Goal: Task Accomplishment & Management: Manage account settings

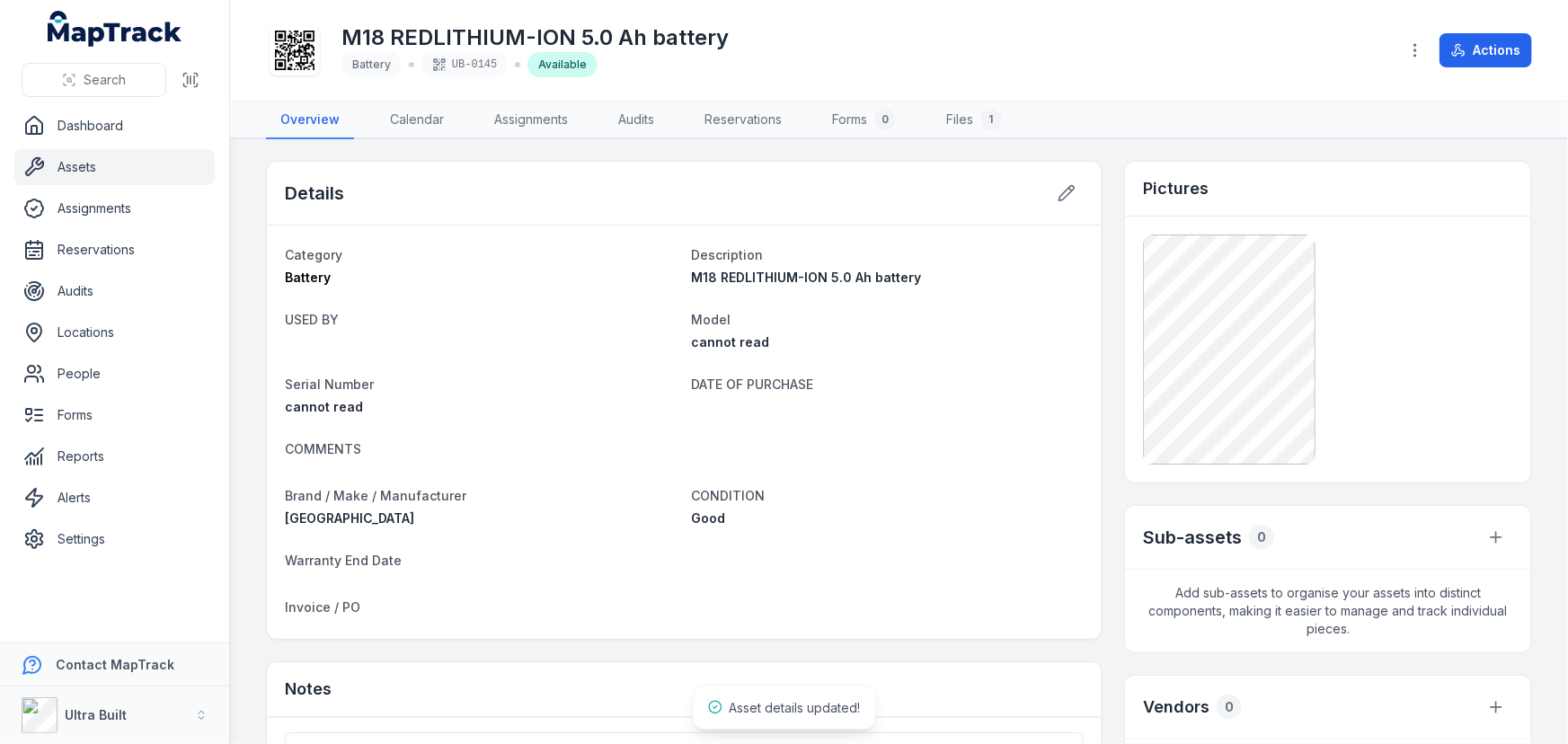
click at [95, 163] on link "Assets" at bounding box center [115, 166] width 200 height 36
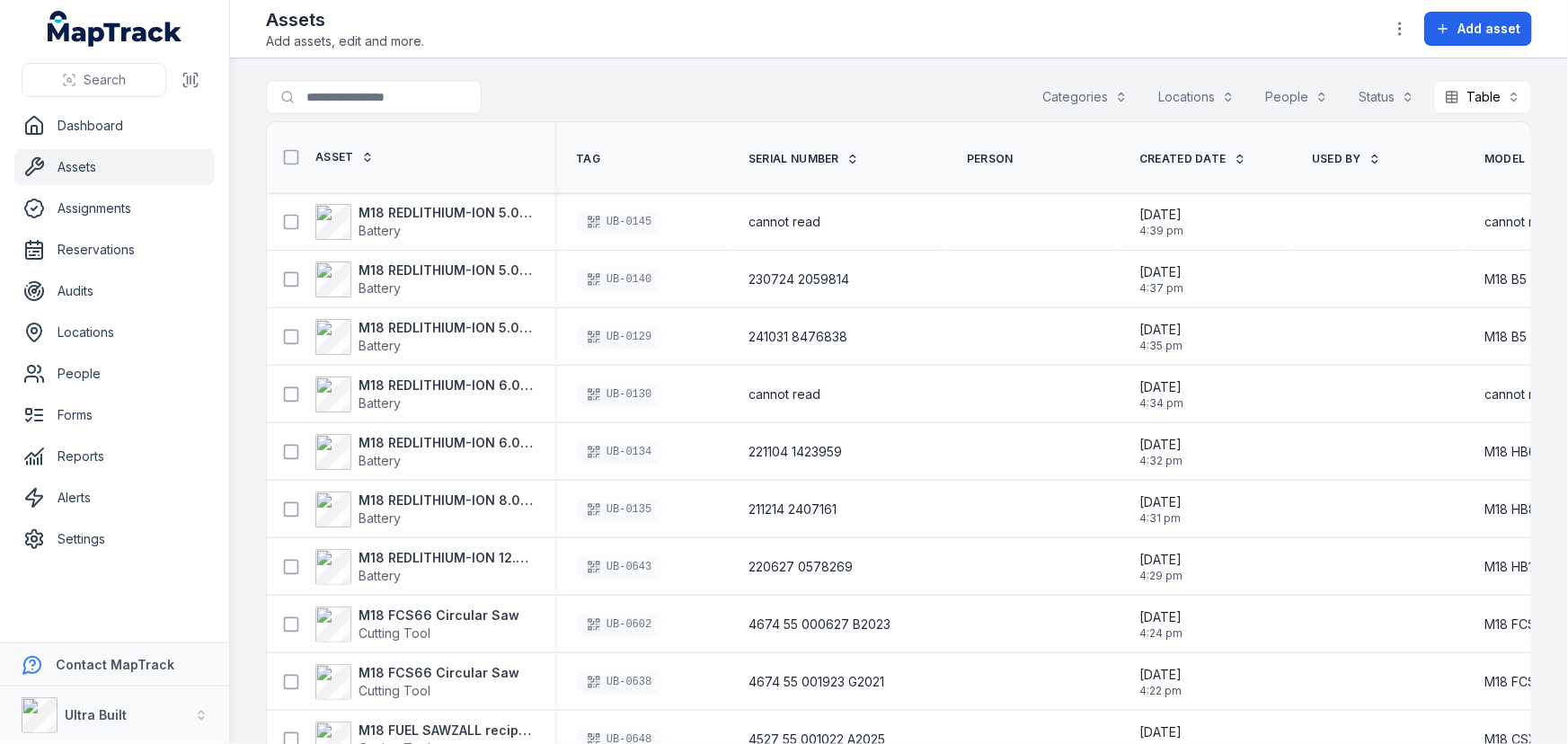
click at [67, 164] on link "Assets" at bounding box center [115, 166] width 200 height 36
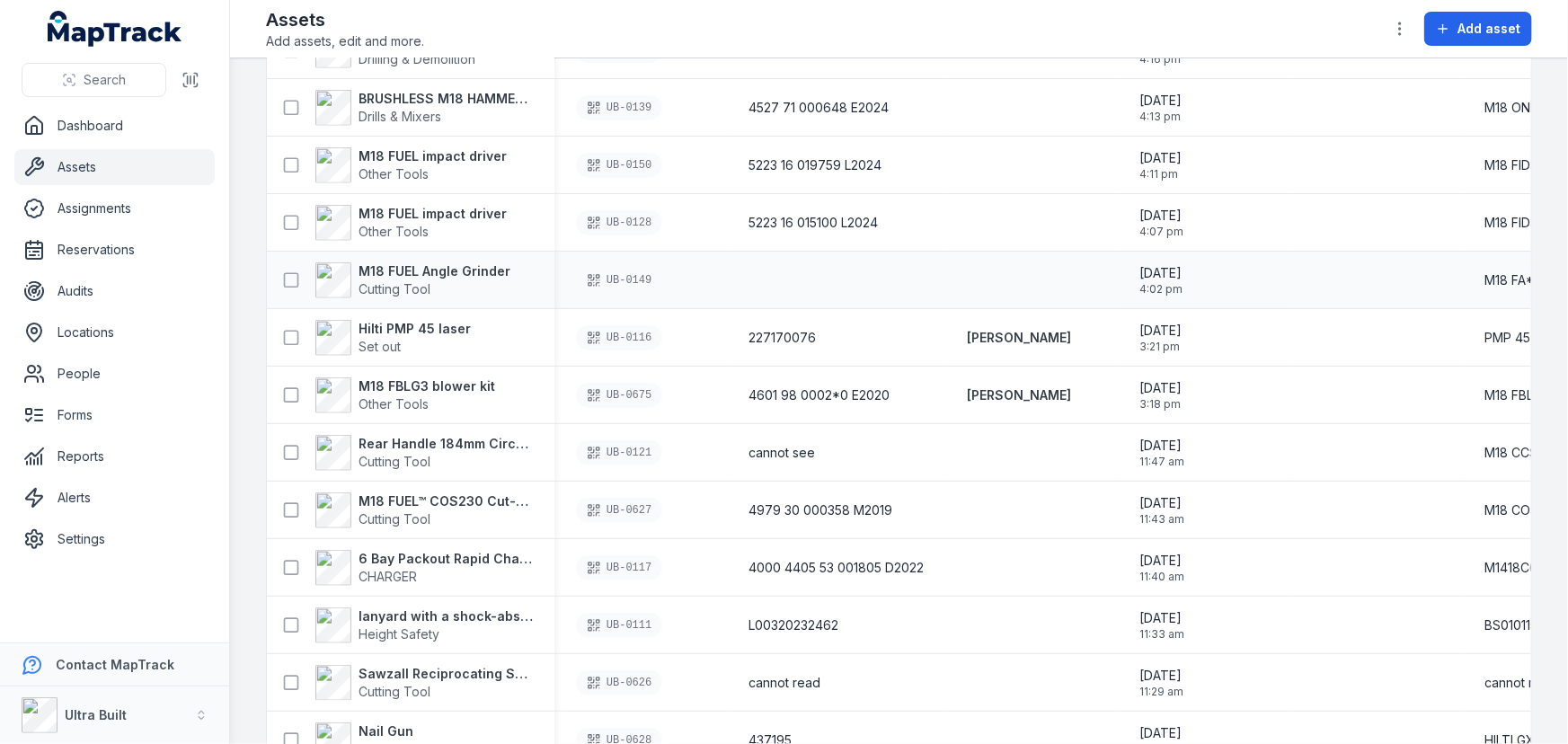
scroll to position [653, 0]
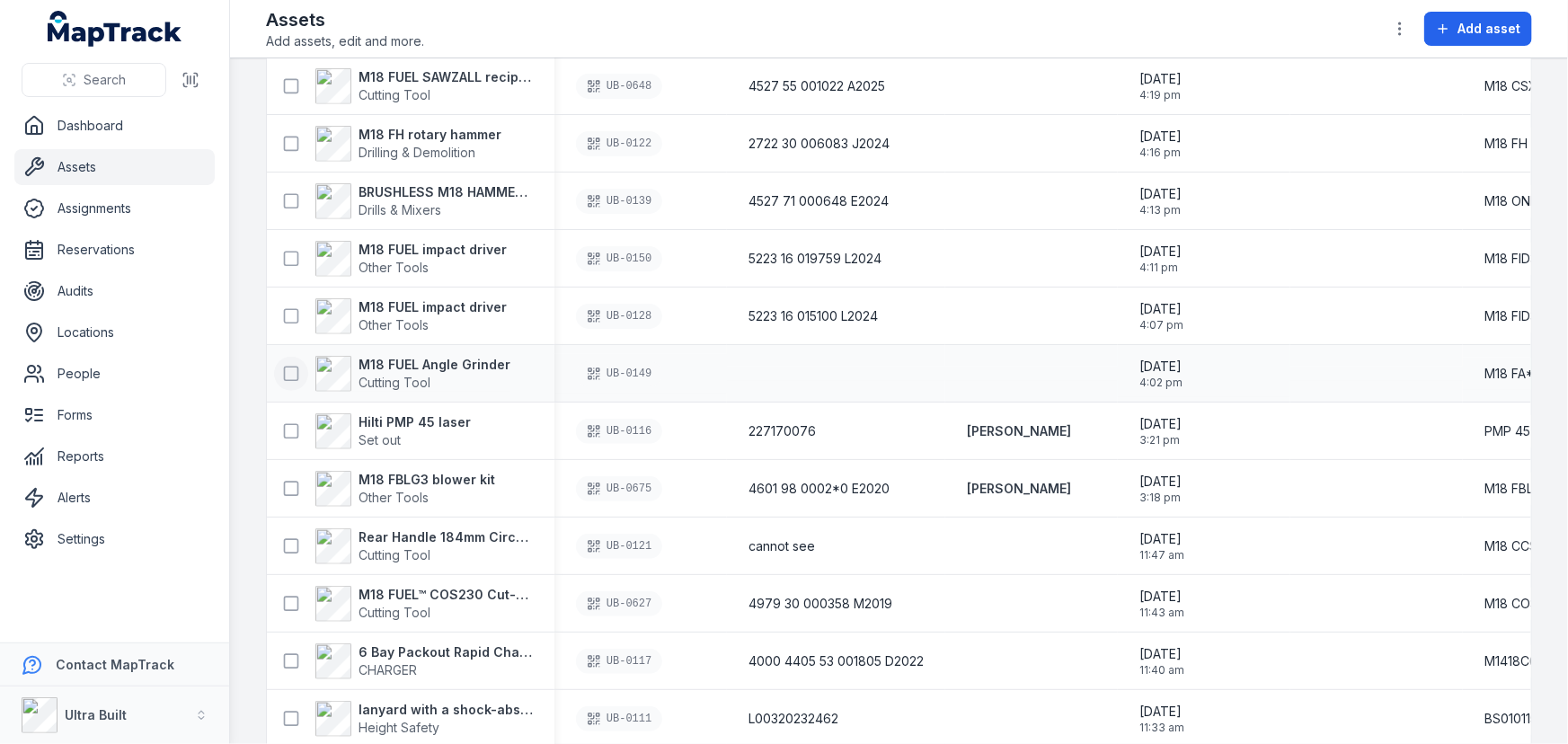
click at [288, 373] on icon at bounding box center [291, 374] width 18 height 18
click at [288, 314] on icon at bounding box center [291, 316] width 18 height 18
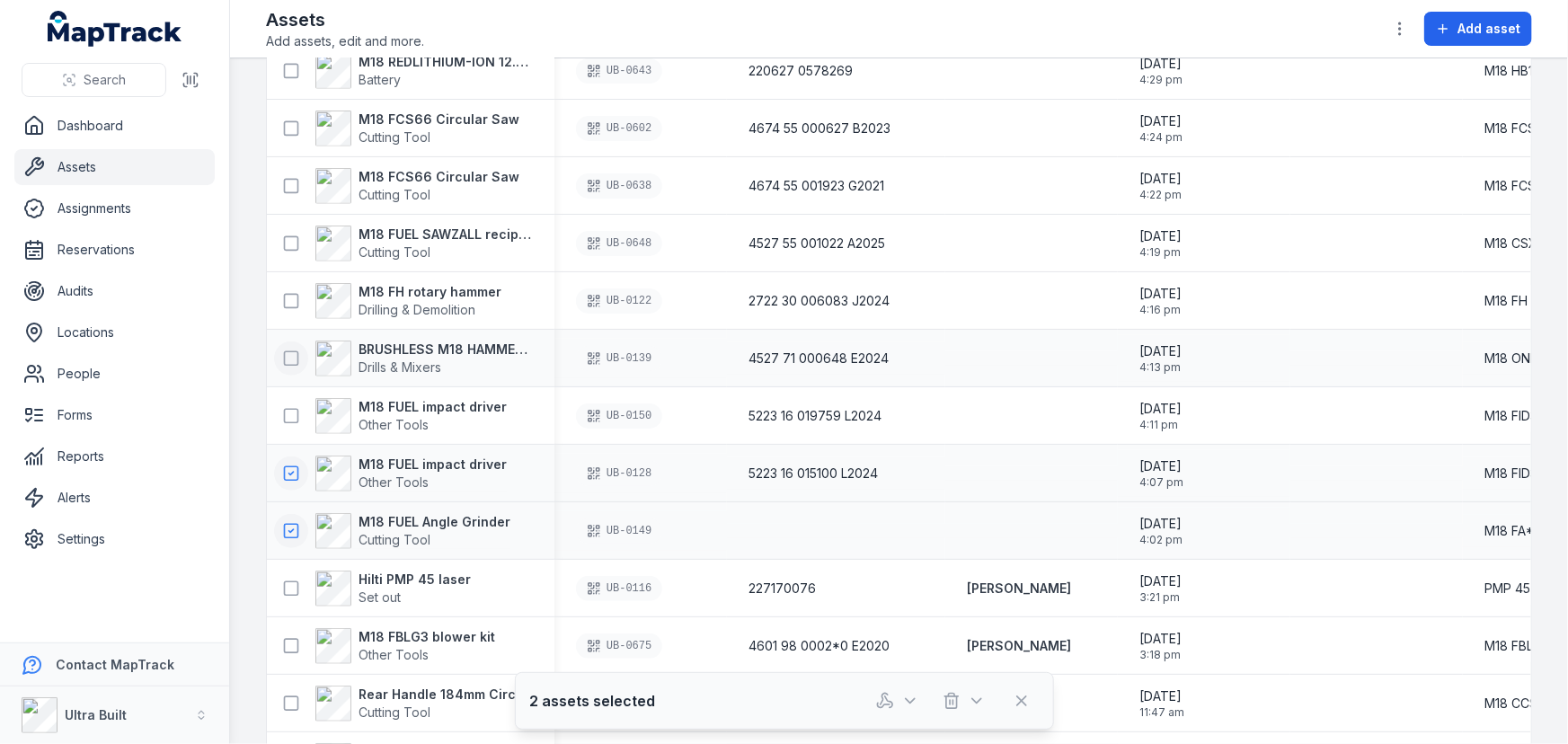
scroll to position [490, 0]
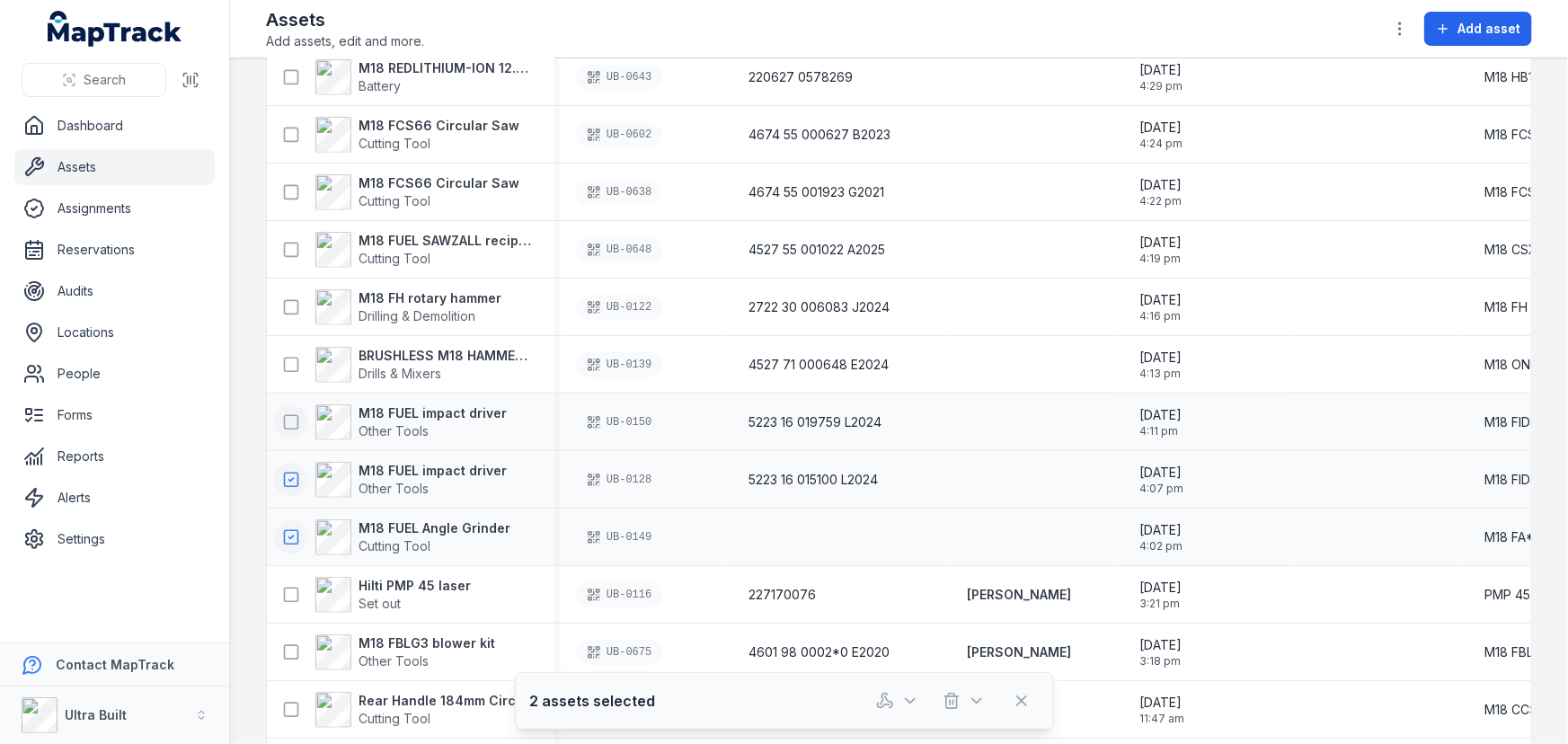
click at [288, 422] on icon at bounding box center [291, 423] width 18 height 18
click at [285, 361] on icon at bounding box center [291, 365] width 18 height 18
click at [290, 308] on icon at bounding box center [291, 308] width 18 height 18
click at [288, 247] on icon at bounding box center [291, 250] width 18 height 18
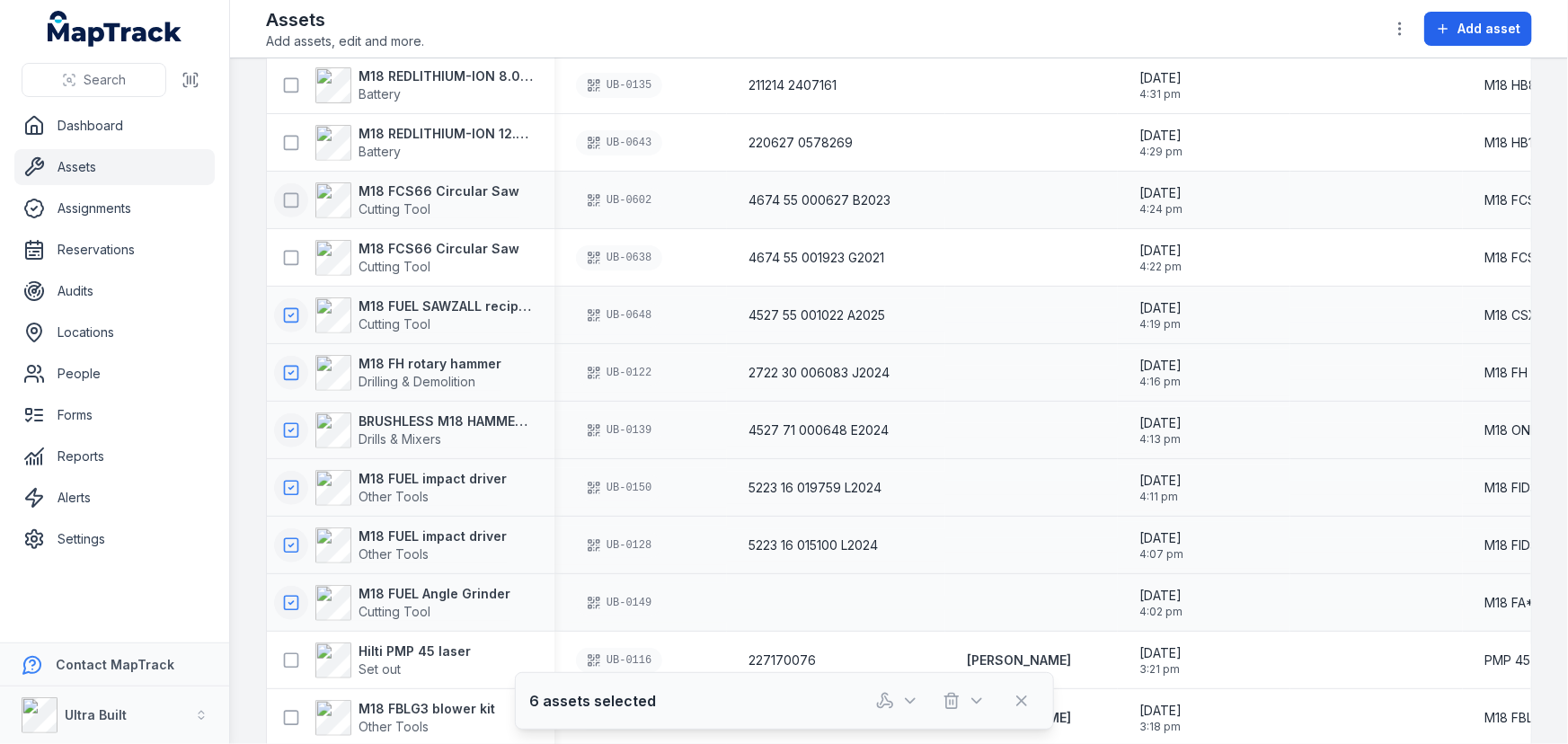
scroll to position [326, 0]
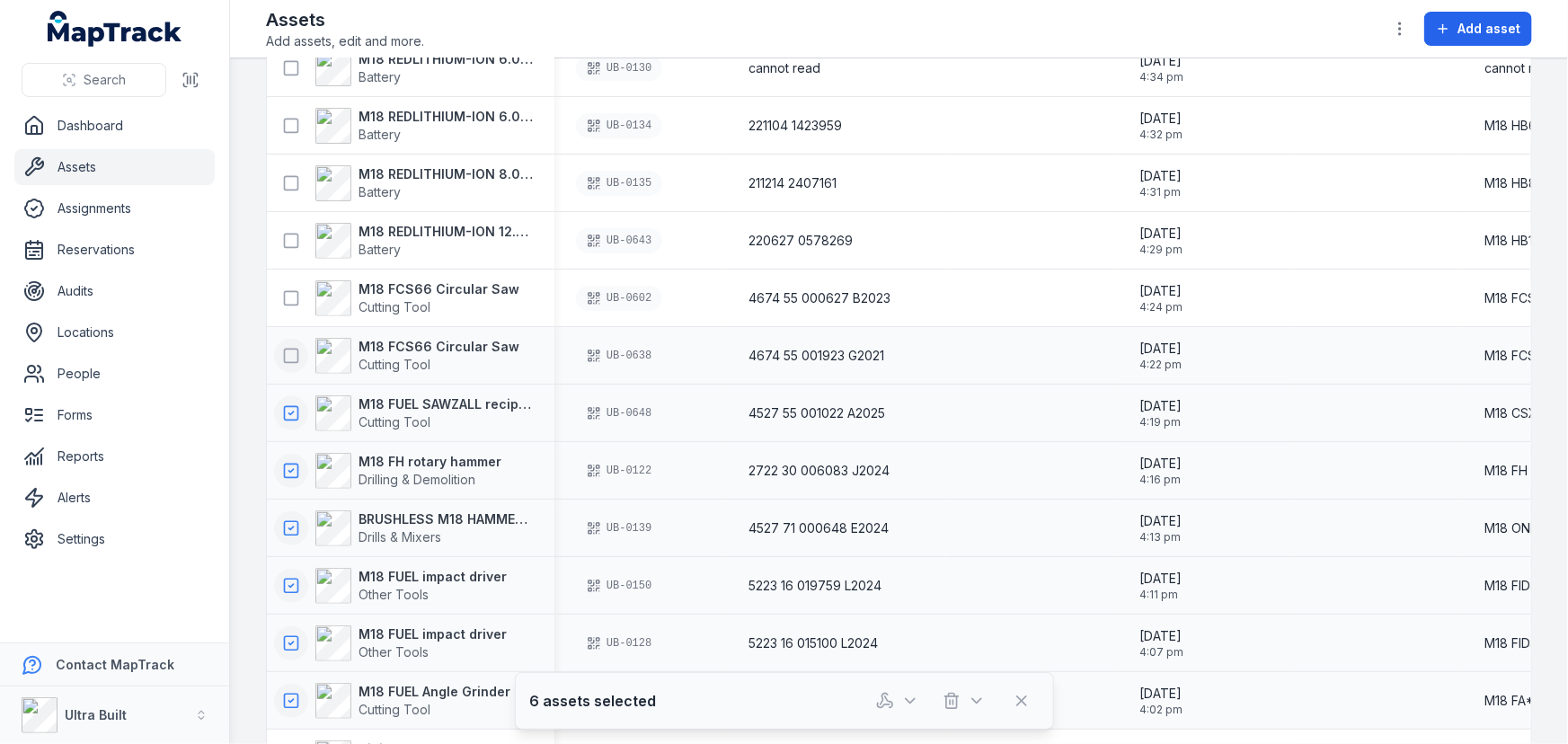
click at [288, 355] on icon at bounding box center [291, 355] width 18 height 18
click at [288, 298] on icon at bounding box center [291, 299] width 18 height 18
click at [290, 233] on icon at bounding box center [291, 241] width 18 height 18
click at [288, 186] on icon at bounding box center [291, 184] width 18 height 18
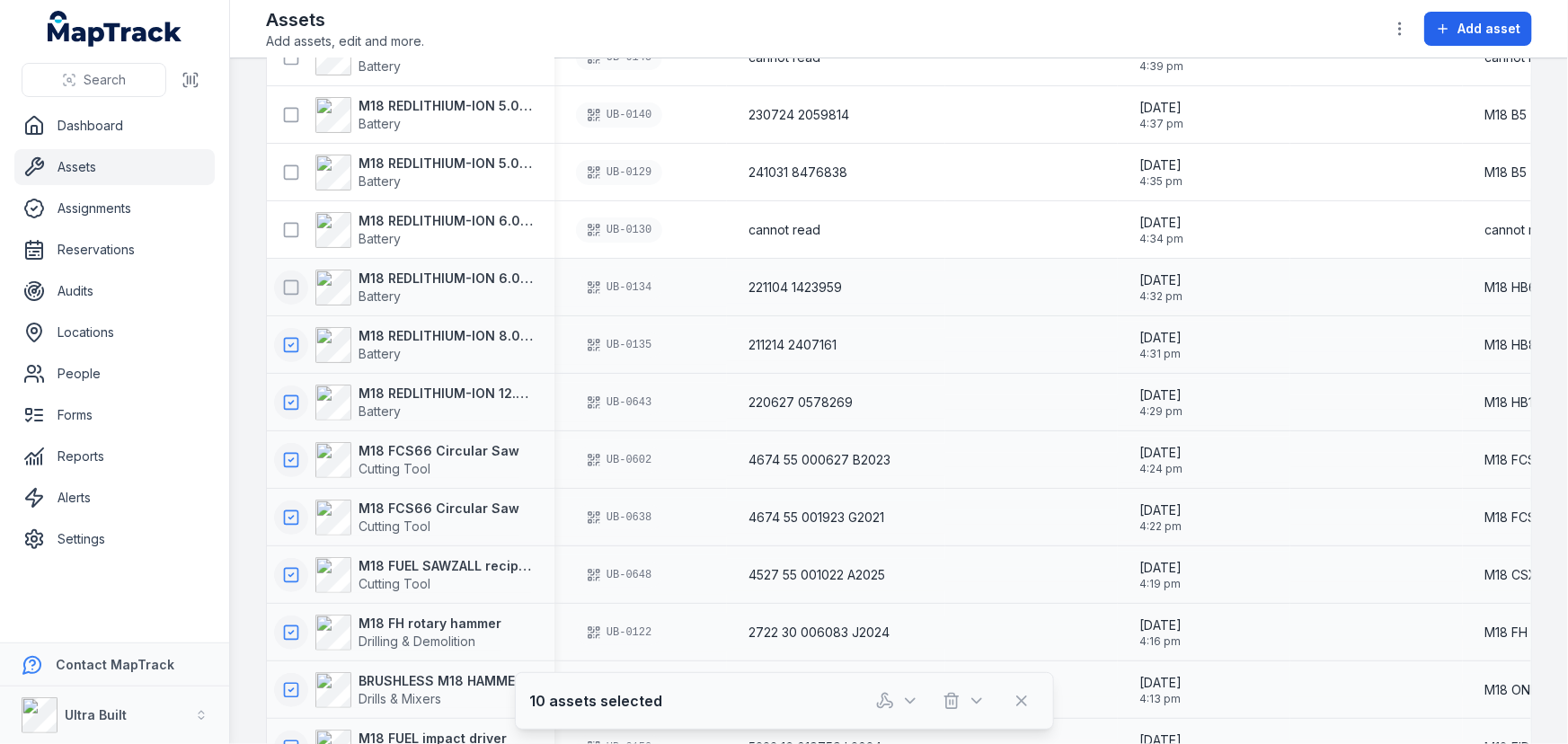
scroll to position [163, 0]
click at [288, 287] on icon at bounding box center [291, 289] width 18 height 18
click at [290, 235] on rect at bounding box center [291, 231] width 14 height 14
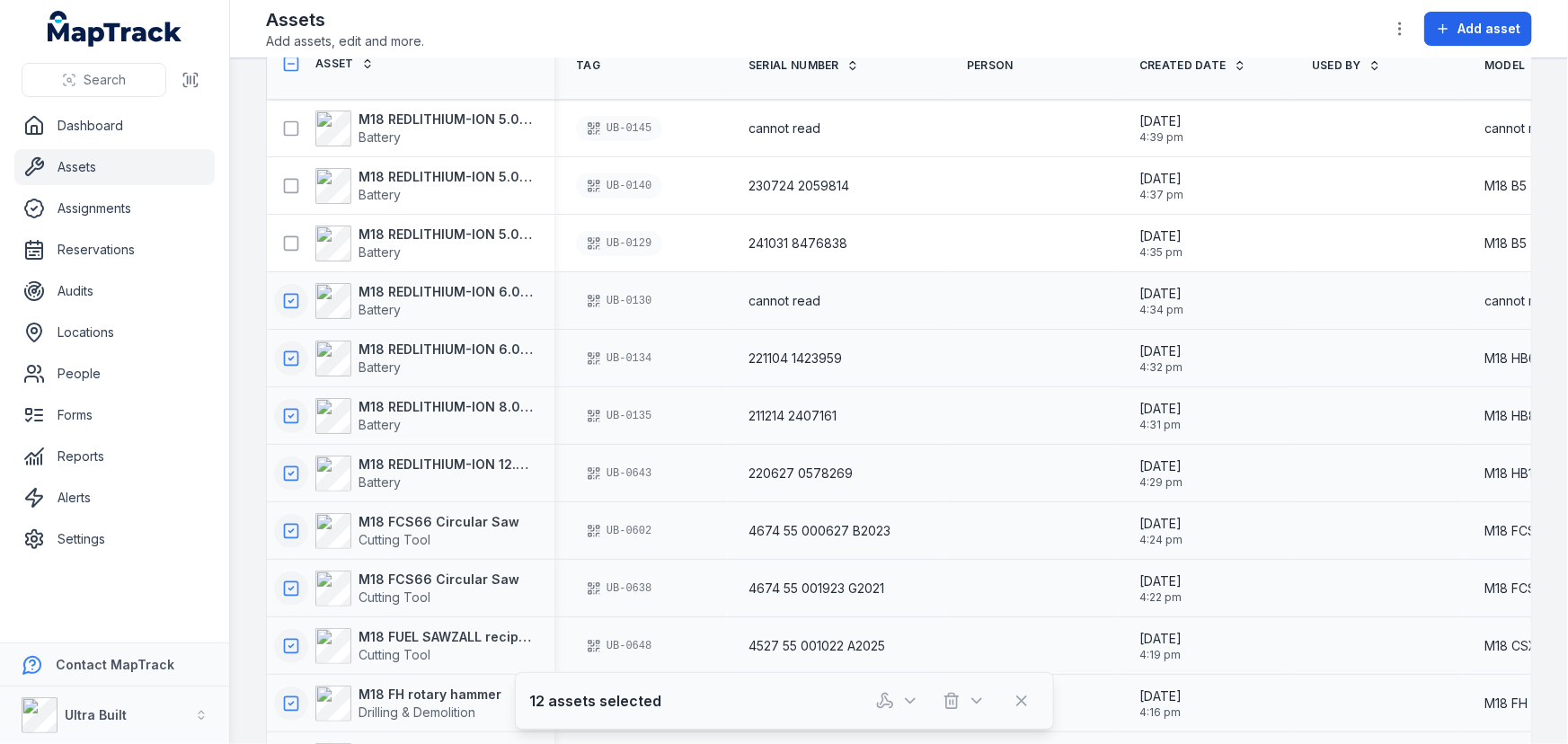
scroll to position [0, 0]
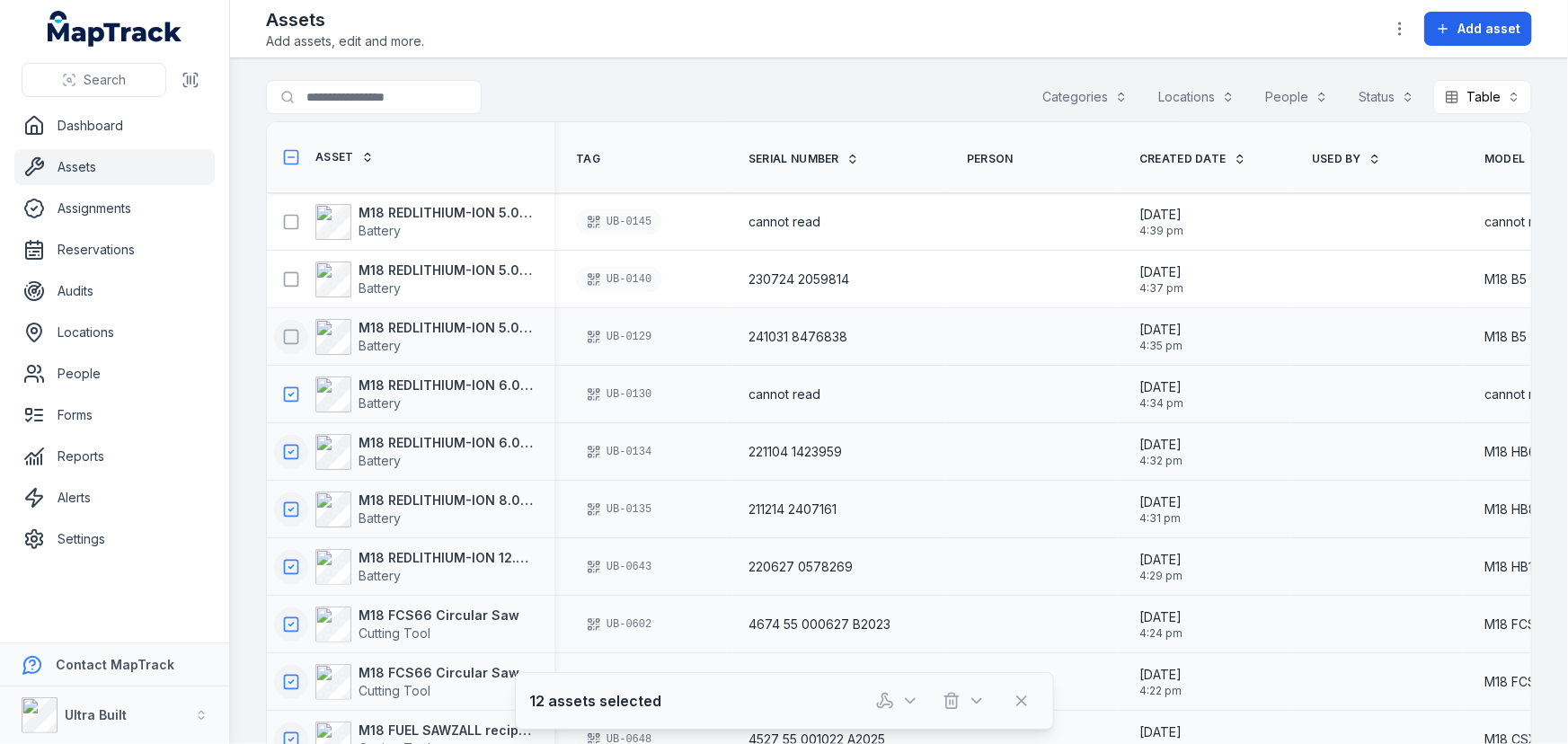
click at [289, 337] on icon at bounding box center [291, 337] width 18 height 18
click at [290, 282] on icon at bounding box center [291, 279] width 18 height 18
click at [290, 223] on icon at bounding box center [291, 222] width 18 height 18
click at [883, 694] on icon "button" at bounding box center [885, 701] width 18 height 18
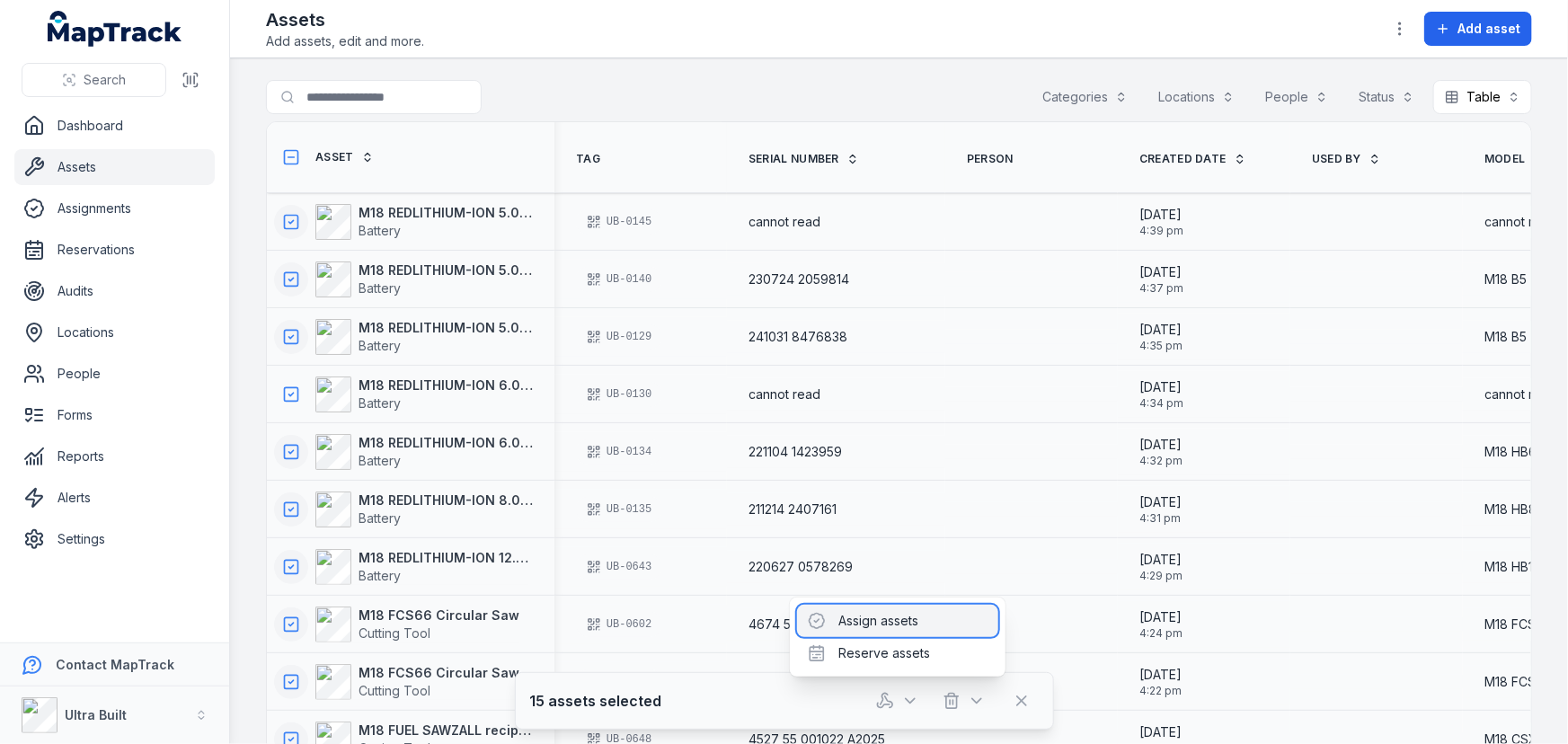
click at [882, 617] on div "Assign assets" at bounding box center [897, 620] width 201 height 32
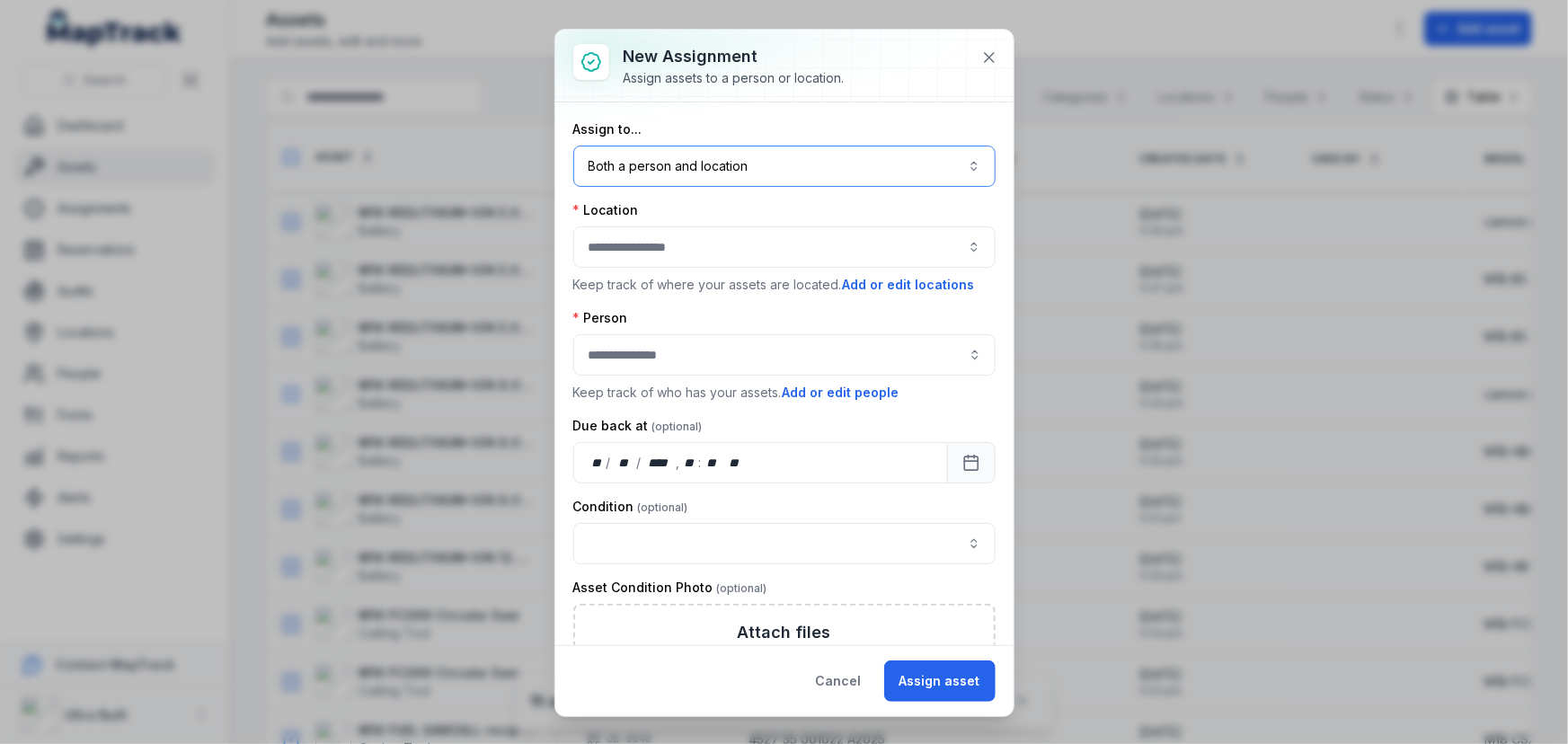
click at [694, 157] on button "Both a person and location ****" at bounding box center [784, 165] width 422 height 41
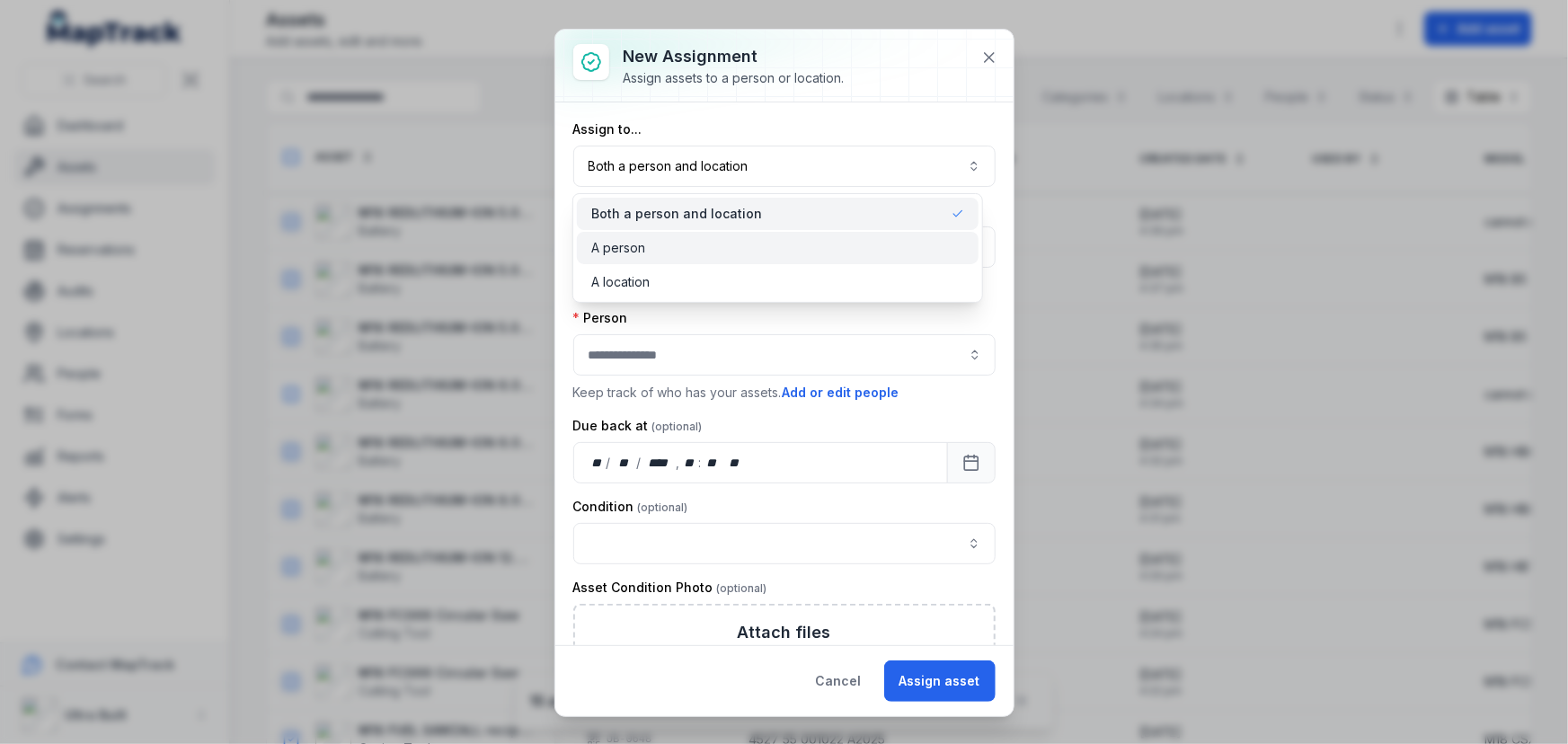
click at [656, 247] on div "A person" at bounding box center [778, 248] width 373 height 18
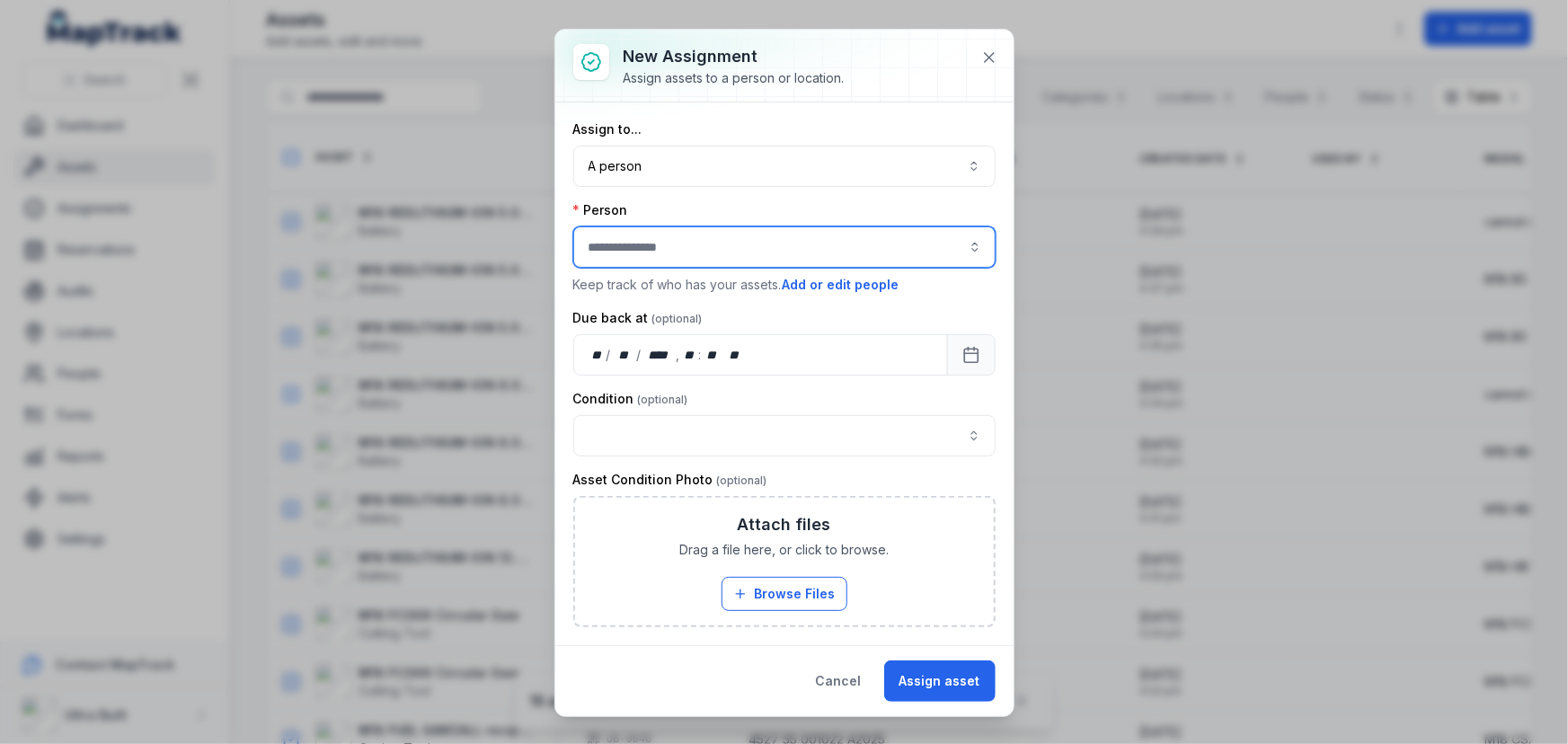
click at [653, 242] on input "assignment-add:person-label" at bounding box center [784, 246] width 422 height 41
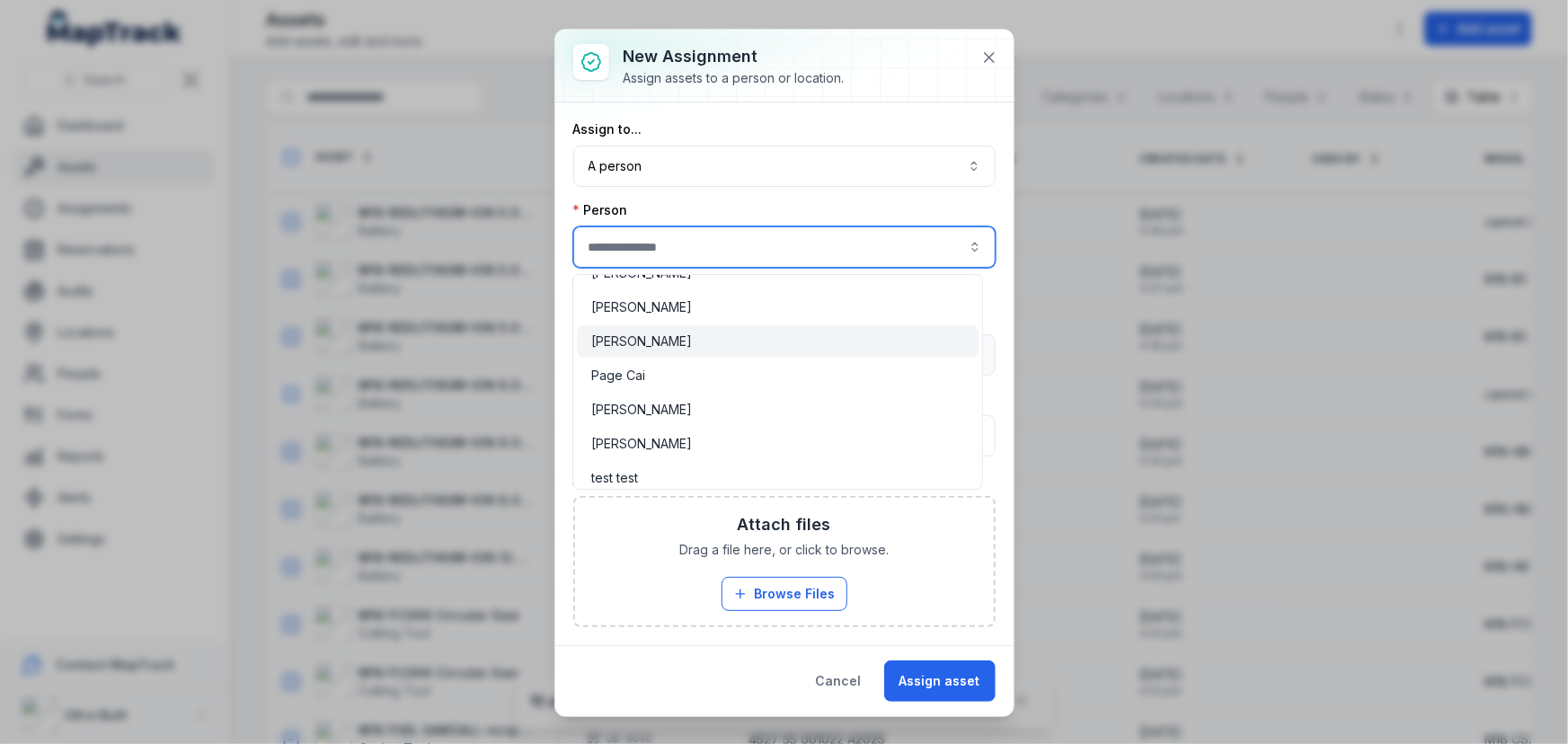
scroll to position [439, 0]
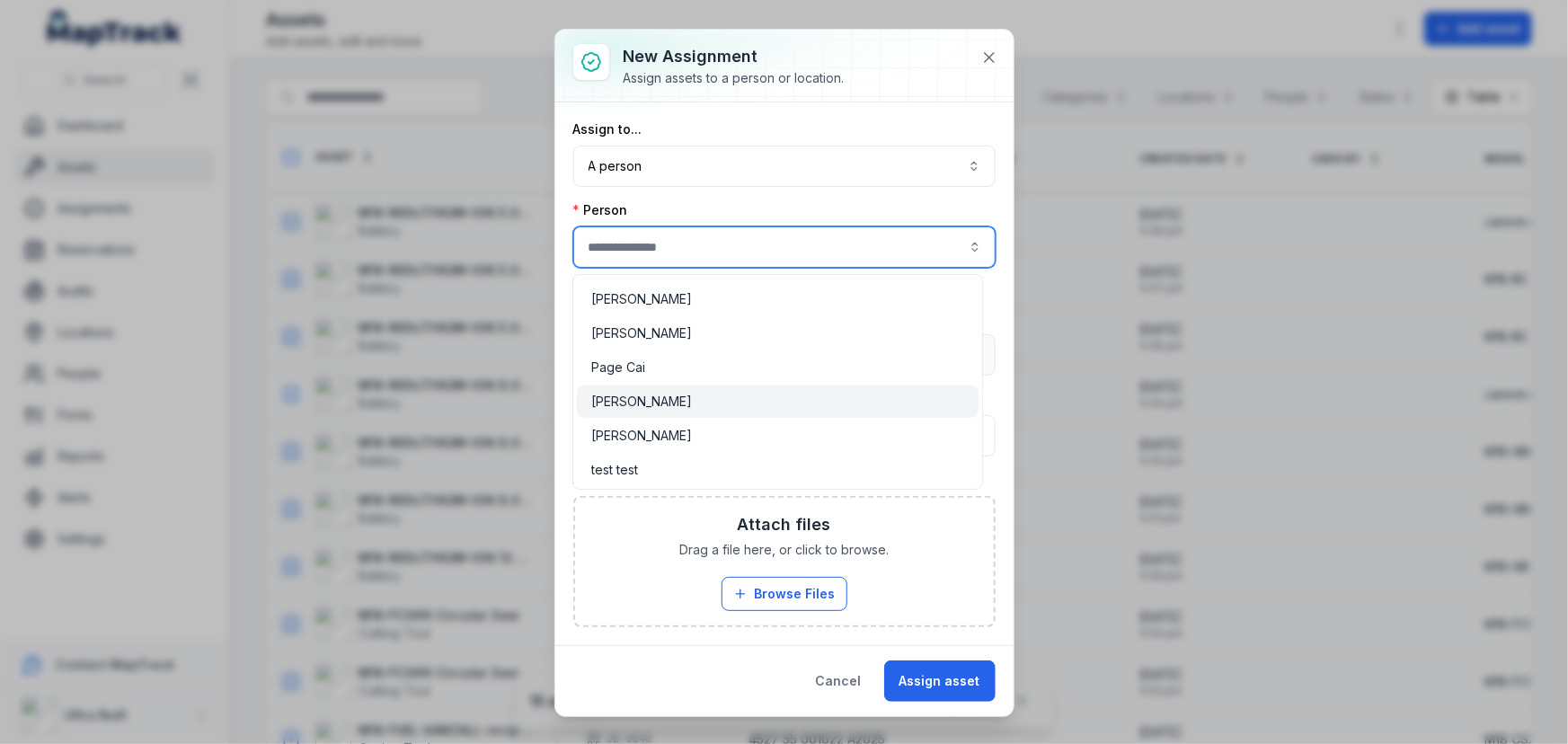
type input "*********"
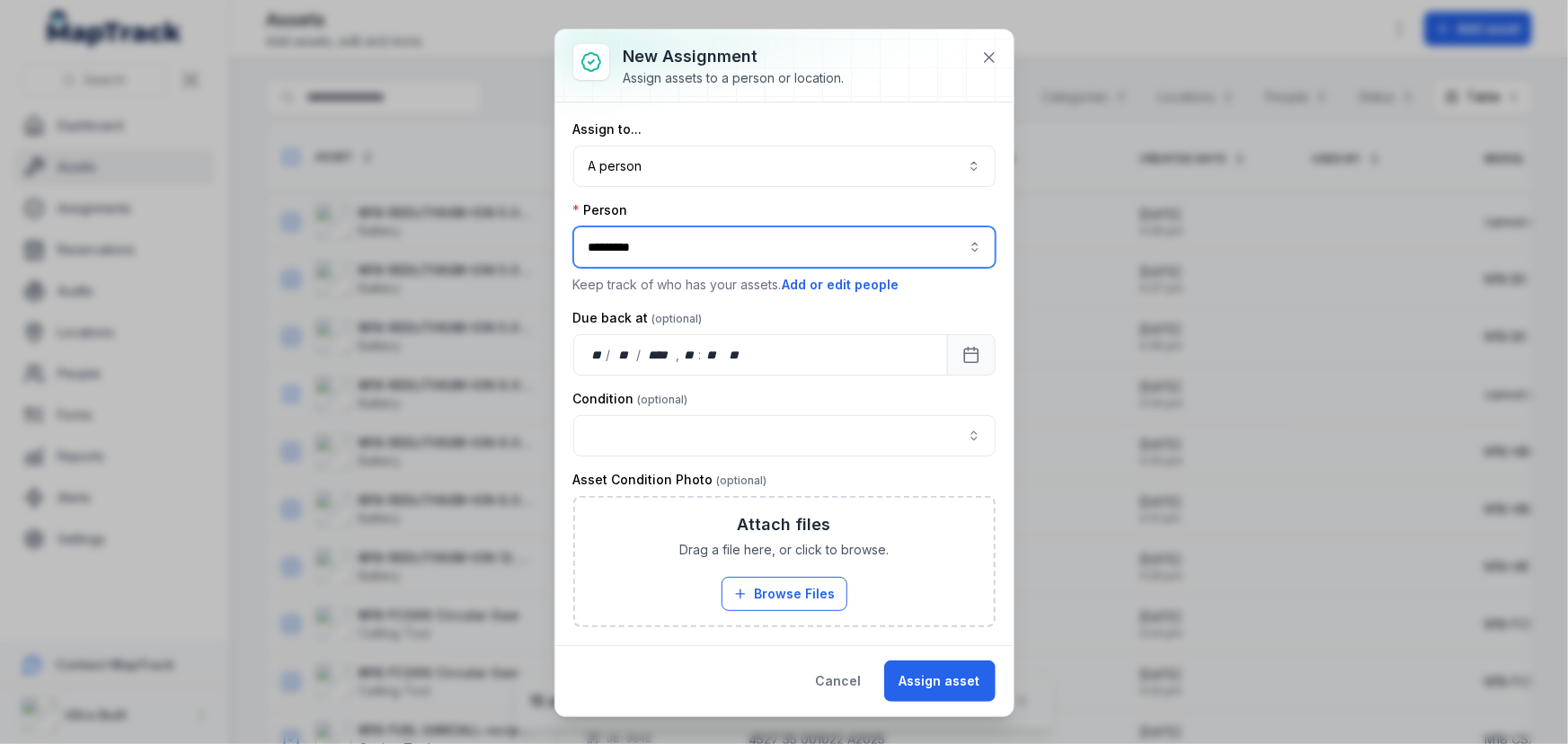
click at [650, 400] on span "[PERSON_NAME]" at bounding box center [641, 401] width 100 height 18
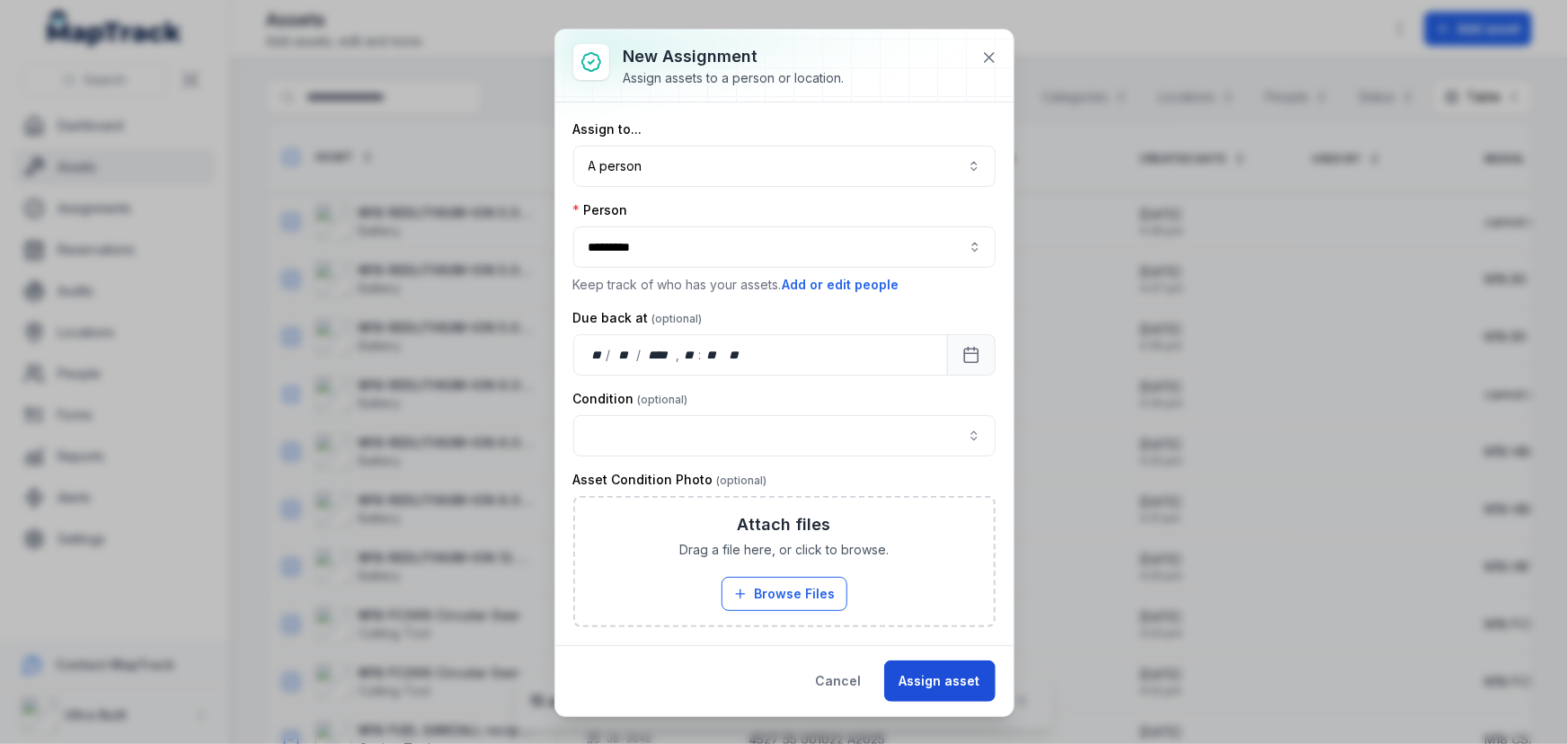
click at [939, 688] on button "Assign asset" at bounding box center [939, 681] width 111 height 41
